Goal: Task Accomplishment & Management: Use online tool/utility

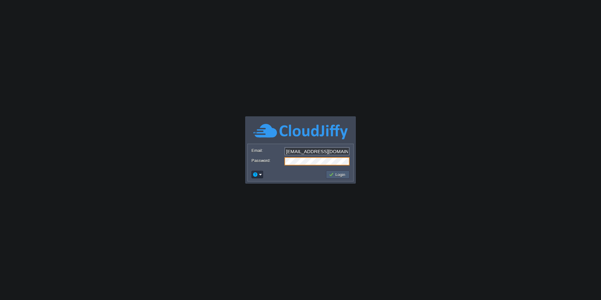
click at [343, 175] on button "Login" at bounding box center [338, 175] width 18 height 6
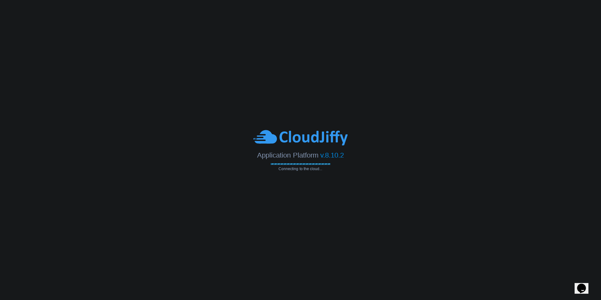
click at [580, 283] on icon "Opens Chat This icon Opens the chat window." at bounding box center [582, 288] width 10 height 10
click at [581, 286] on icon "Close Chat This icon closes the chat window." at bounding box center [581, 290] width 8 height 8
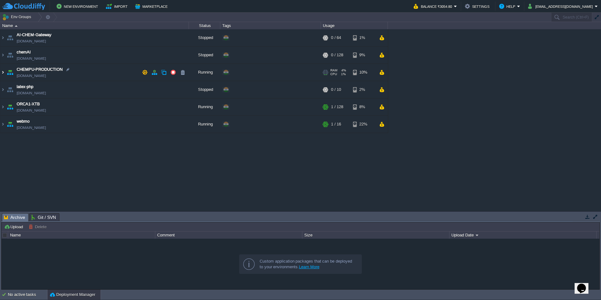
click at [0, 73] on img at bounding box center [2, 72] width 5 height 17
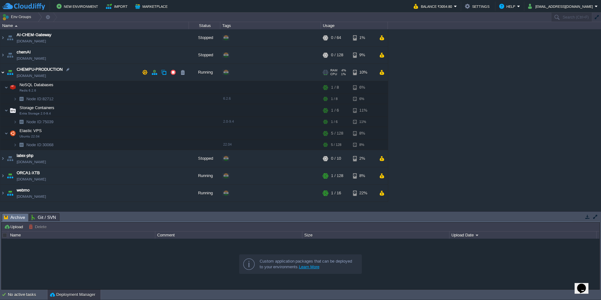
click at [1, 73] on img at bounding box center [2, 72] width 5 height 17
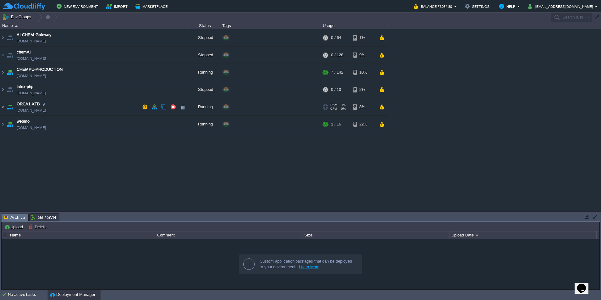
click at [3, 107] on img at bounding box center [2, 106] width 5 height 17
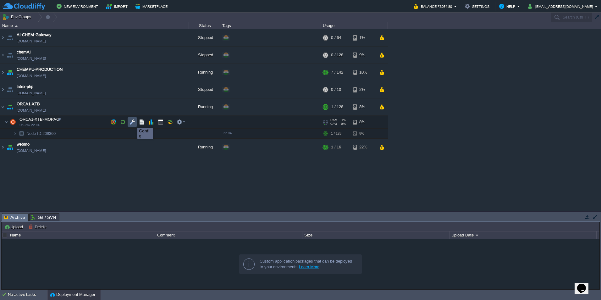
click at [133, 122] on button "button" at bounding box center [133, 122] width 6 height 6
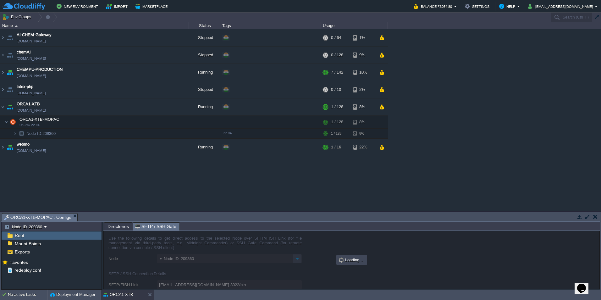
click at [145, 226] on span "SFTP / SSH Gate" at bounding box center [155, 227] width 41 height 8
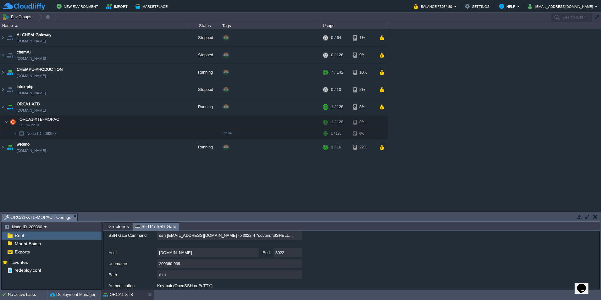
scroll to position [49, 0]
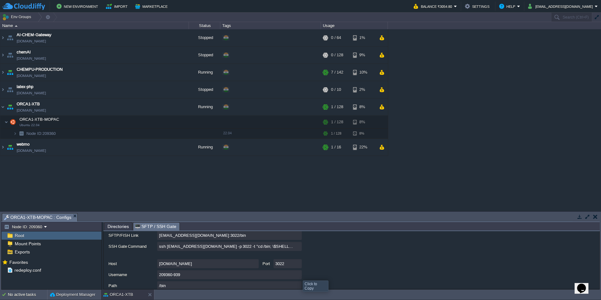
click at [298, 275] on input "209360-939" at bounding box center [229, 274] width 145 height 9
